Goal: Transaction & Acquisition: Purchase product/service

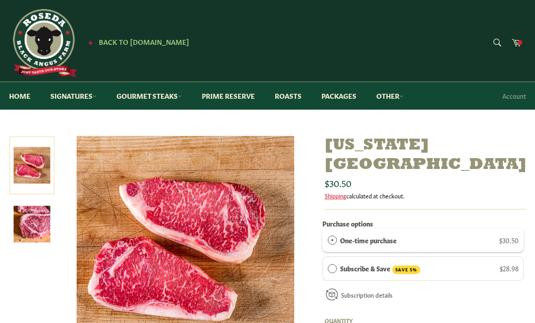
click at [230, 91] on link "Prime Reserve" at bounding box center [228, 96] width 71 height 28
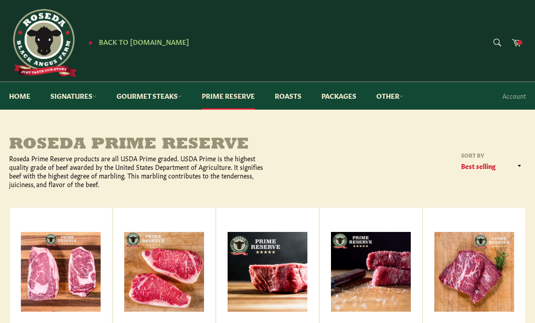
click at [521, 41] on span at bounding box center [519, 42] width 5 height 5
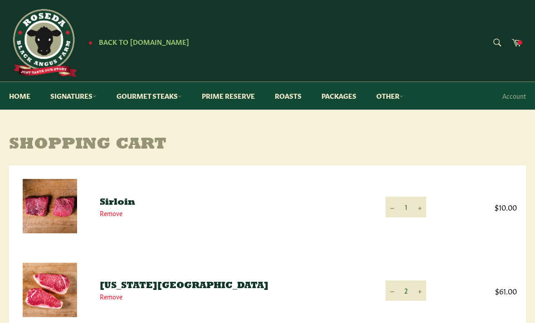
click at [162, 100] on link "Gourmet Steaks" at bounding box center [148, 96] width 83 height 28
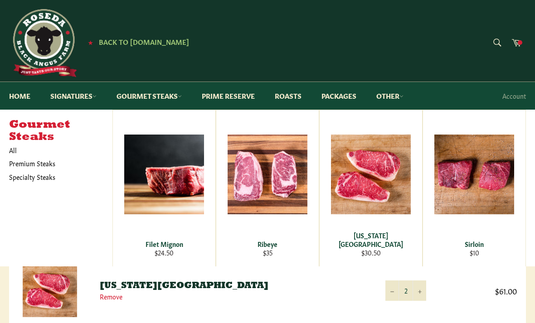
click at [15, 148] on link "All" at bounding box center [59, 150] width 108 height 13
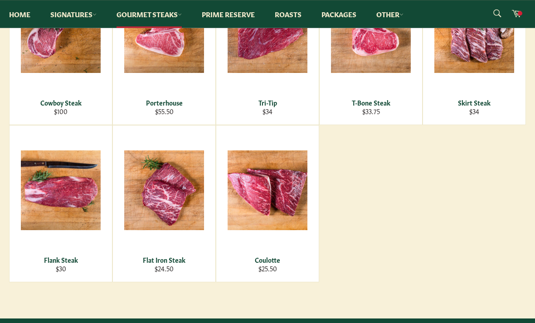
scroll to position [366, 0]
click at [268, 264] on div "Coulotte" at bounding box center [267, 260] width 91 height 9
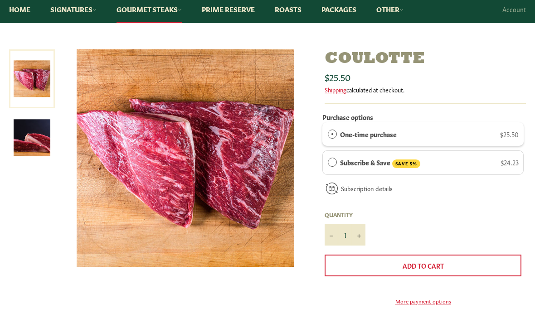
scroll to position [87, 0]
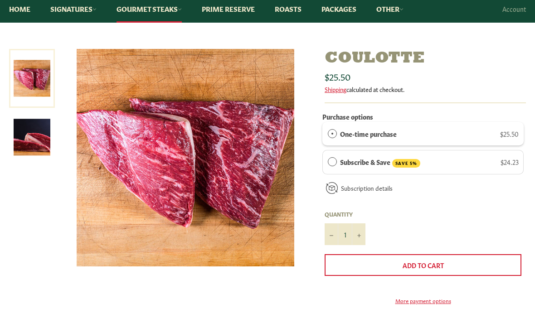
click at [370, 263] on button "Add to Cart" at bounding box center [422, 265] width 197 height 22
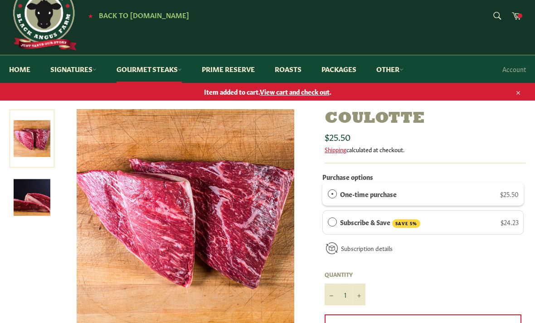
scroll to position [0, 0]
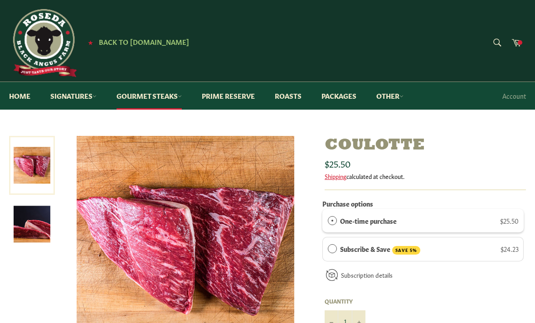
click at [517, 45] on icon at bounding box center [516, 42] width 10 height 10
